Goal: Task Accomplishment & Management: Use online tool/utility

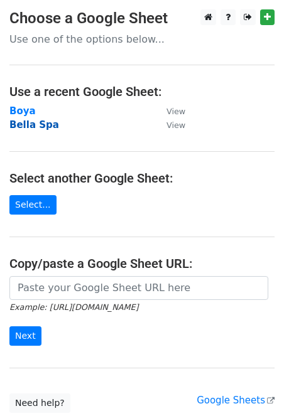
click at [23, 126] on strong "Bella Spa" at bounding box center [34, 124] width 50 height 11
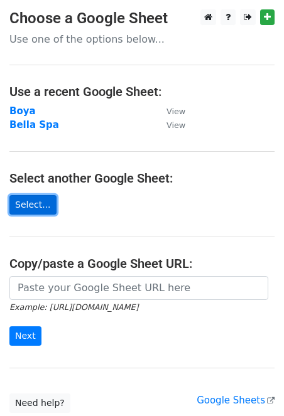
click at [27, 208] on link "Select..." at bounding box center [32, 204] width 47 height 19
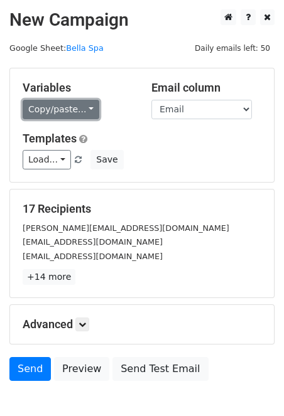
click at [92, 107] on link "Copy/paste..." at bounding box center [61, 109] width 77 height 19
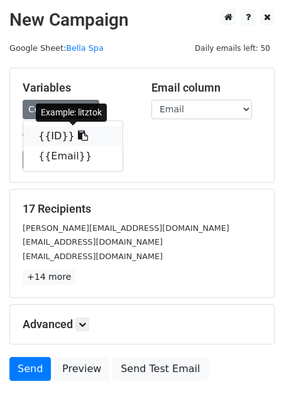
click at [58, 137] on link "{{ID}}" at bounding box center [72, 136] width 99 height 20
